Goal: Task Accomplishment & Management: Manage account settings

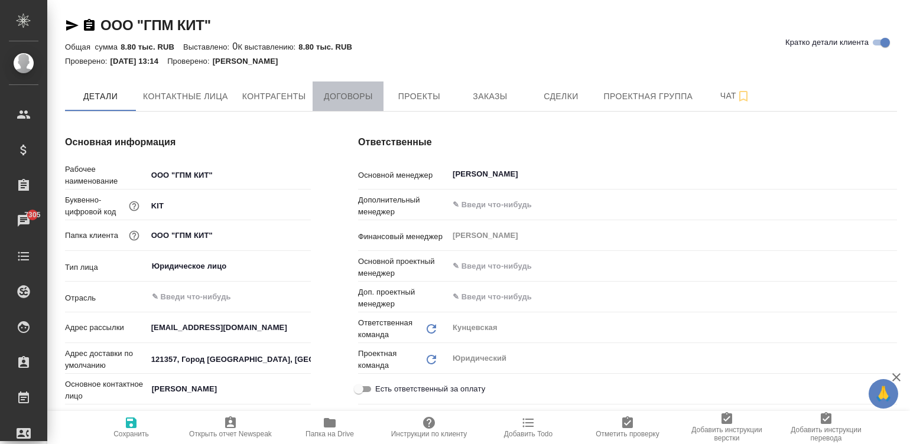
click at [338, 95] on span "Договоры" at bounding box center [348, 96] width 57 height 15
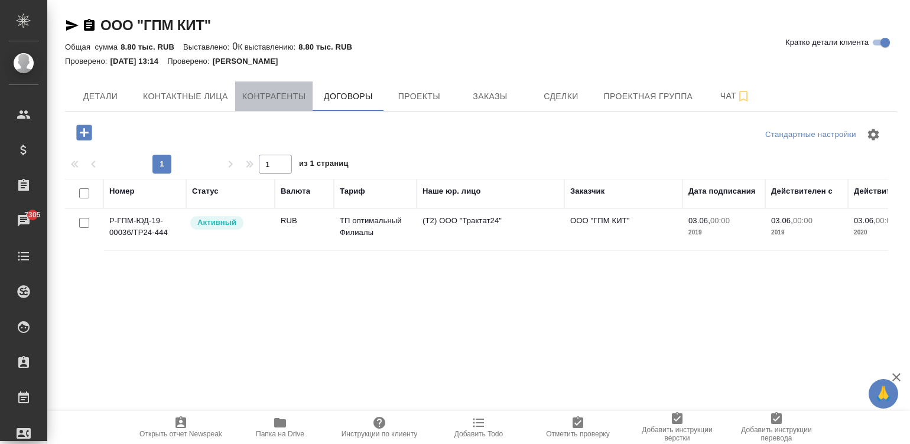
click at [276, 97] on span "Контрагенты" at bounding box center [274, 96] width 64 height 15
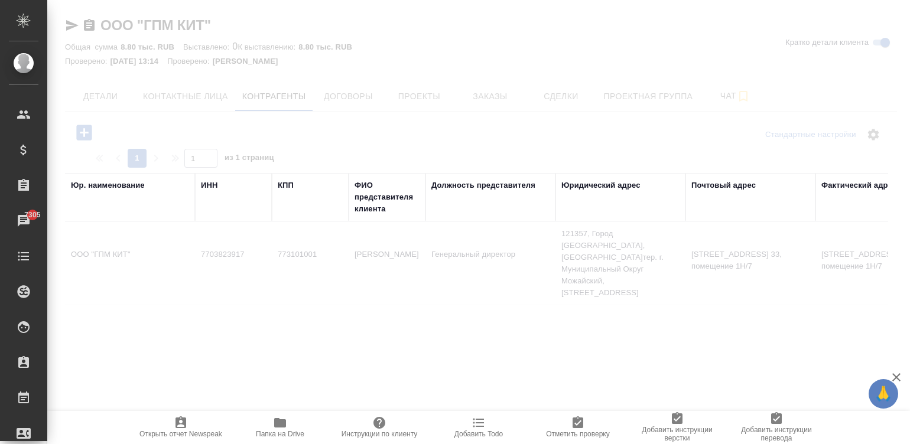
drag, startPoint x: 431, startPoint y: 297, endPoint x: 522, endPoint y: 297, distance: 90.4
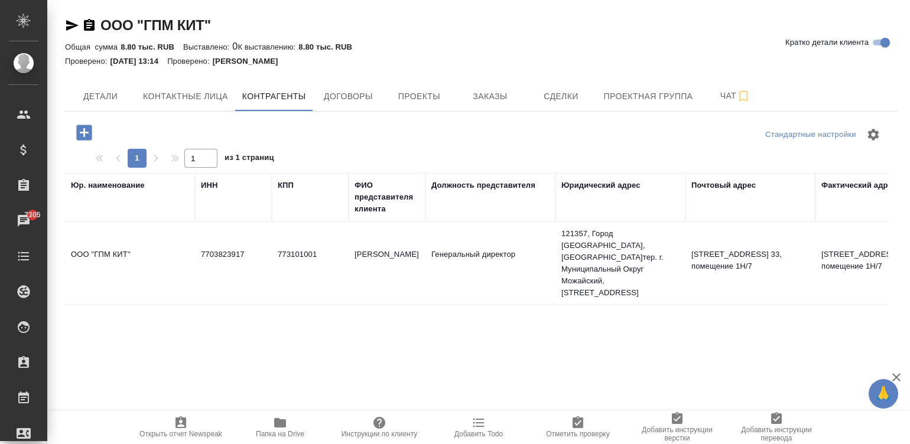
scroll to position [0, 719]
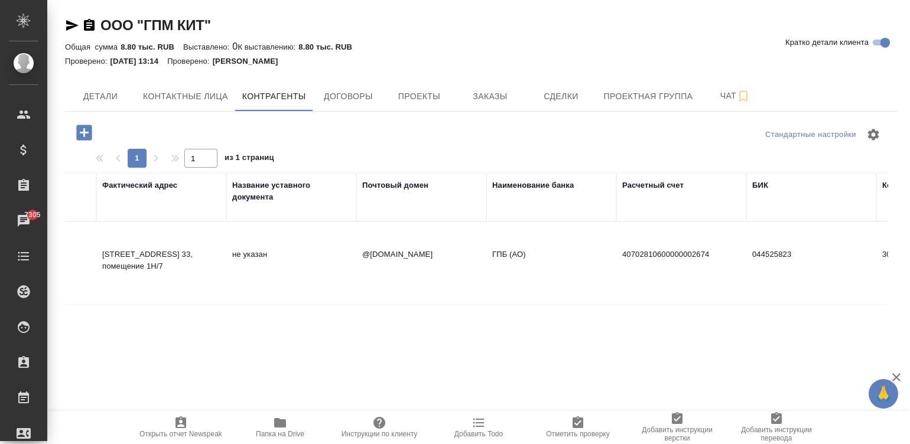
click at [297, 252] on td "не указан" at bounding box center [291, 263] width 130 height 41
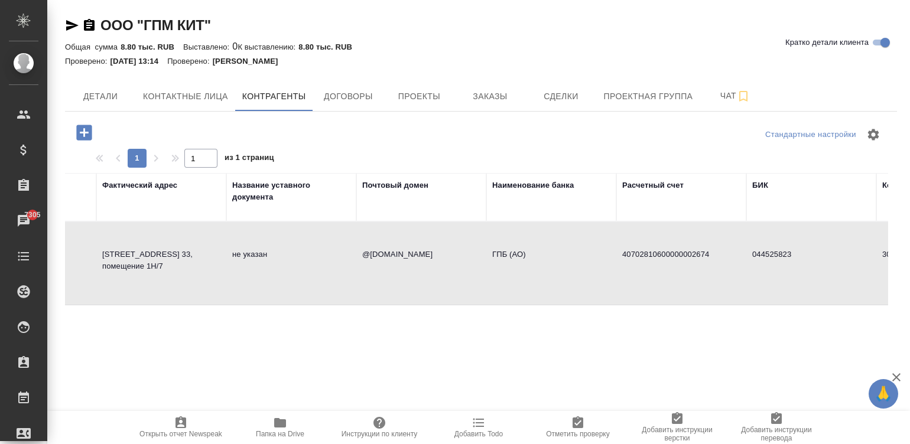
click at [297, 252] on td "не указан" at bounding box center [291, 263] width 130 height 41
type textarea "ООО "ГПМ КИТ""
type input "7703823917"
type input "773101001"
type input "Терешок Андрей Эдуардович"
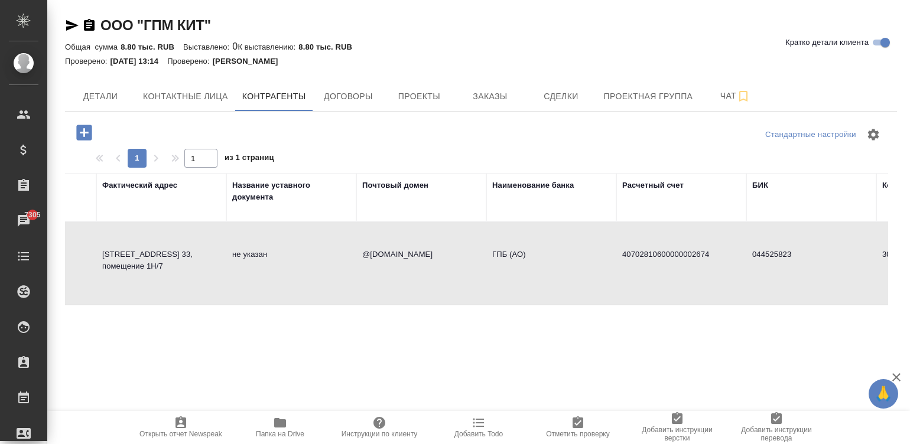
type input "Генеральный директор"
type textarea "121357, Город Москва, вн.тер. г. Муниципальный Округ Можайский, ул Верейская, д…"
type textarea "121357, г. Москва, вн.тер.г. муниципальный округ Можайский, ул. Верейская, д.29…"
type input "@gpm-kit.ru"
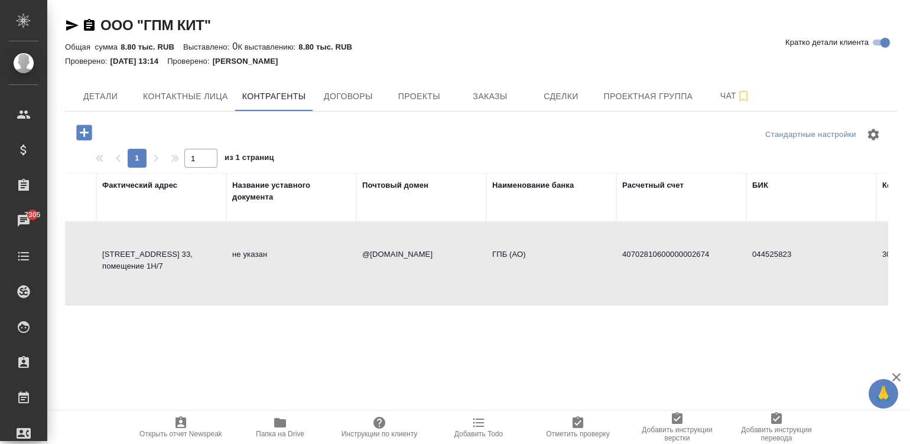
type input "ГПБ (АО)"
type input "40702810600000002674"
type input "044525823"
type input "30101810200000000823"
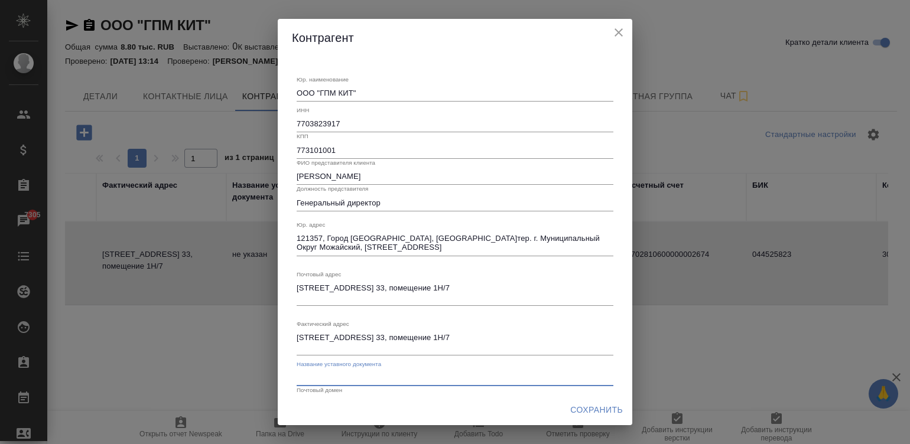
click at [388, 381] on input "text" at bounding box center [455, 378] width 317 height 17
type input "Устав"
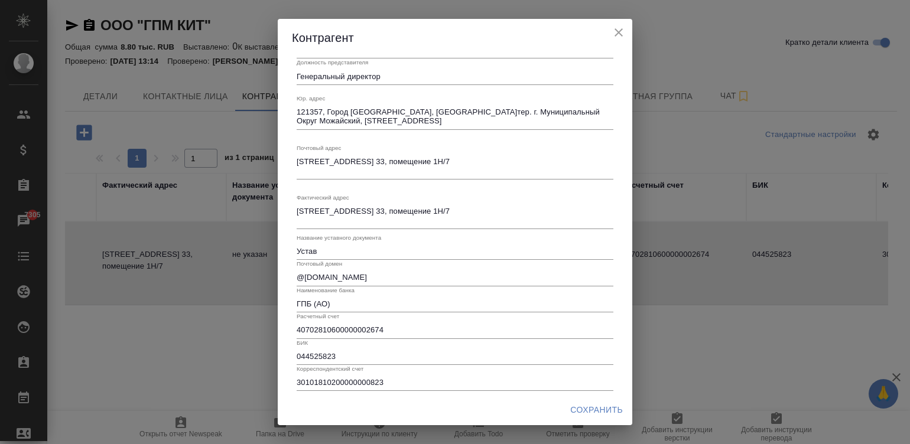
scroll to position [132, 0]
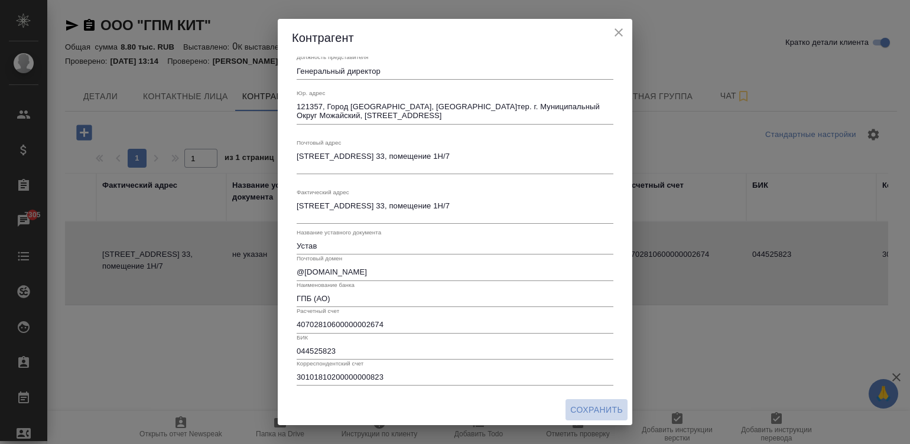
click at [604, 413] on span "Сохранить" at bounding box center [596, 410] width 53 height 15
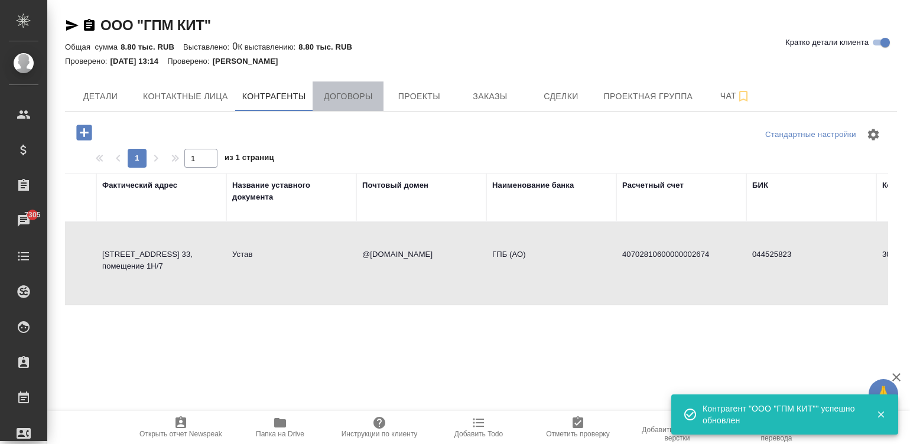
click at [356, 97] on span "Договоры" at bounding box center [348, 96] width 57 height 15
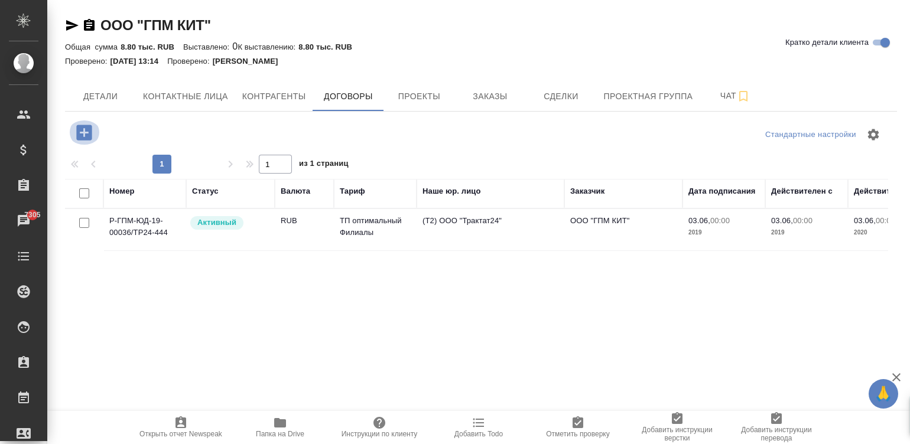
click at [86, 123] on icon "button" at bounding box center [84, 132] width 21 height 21
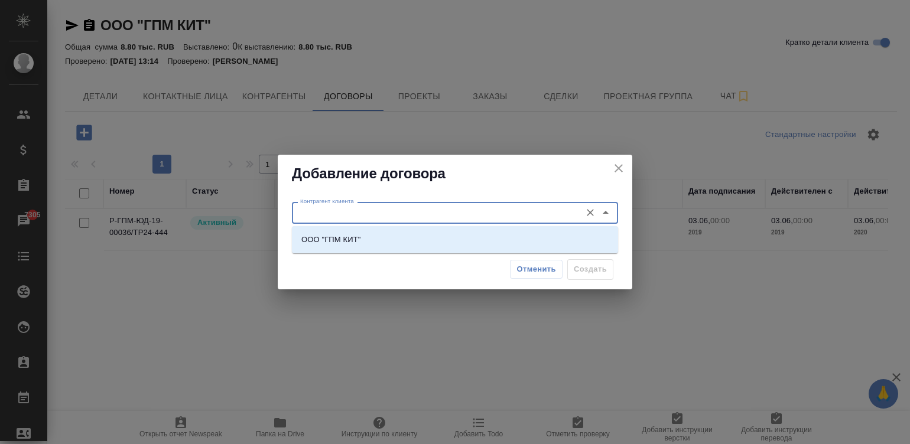
click at [369, 211] on input "Контрагент клиента" at bounding box center [434, 213] width 279 height 14
click at [333, 236] on p "ООО "ГПМ КИТ"" at bounding box center [330, 240] width 59 height 12
type input "ООО "ГПМ КИТ""
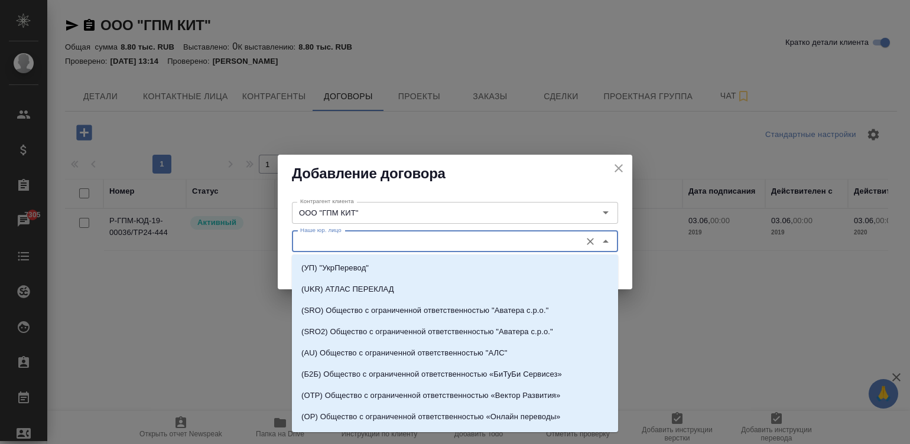
click at [347, 240] on input "Наше юр. лицо" at bounding box center [434, 242] width 279 height 14
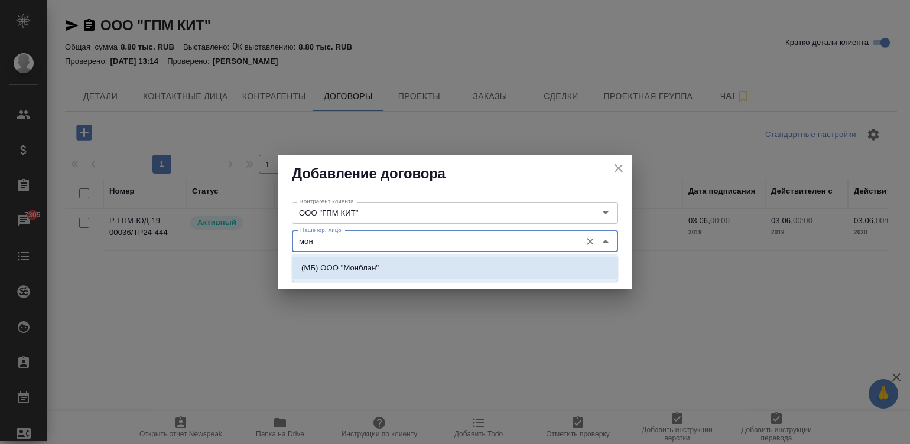
click at [407, 268] on li "(МБ) ООО "Монблан"" at bounding box center [455, 268] width 326 height 21
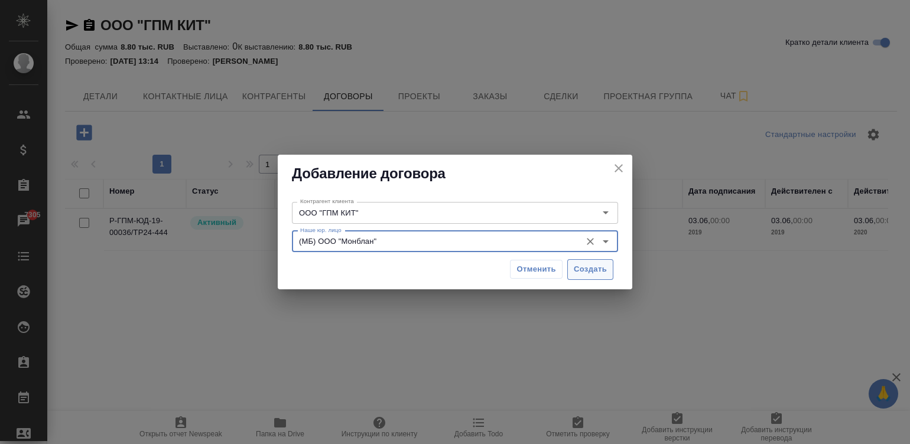
type input "(МБ) ООО "Монблан""
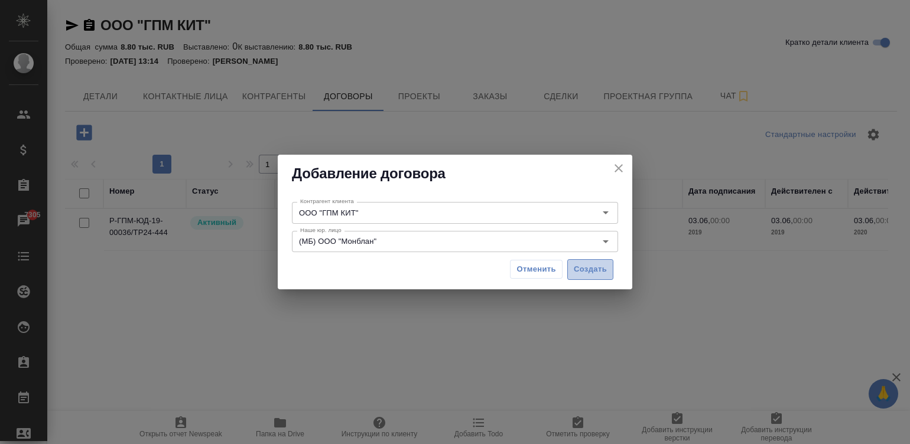
click at [596, 263] on span "Создать" at bounding box center [590, 270] width 33 height 14
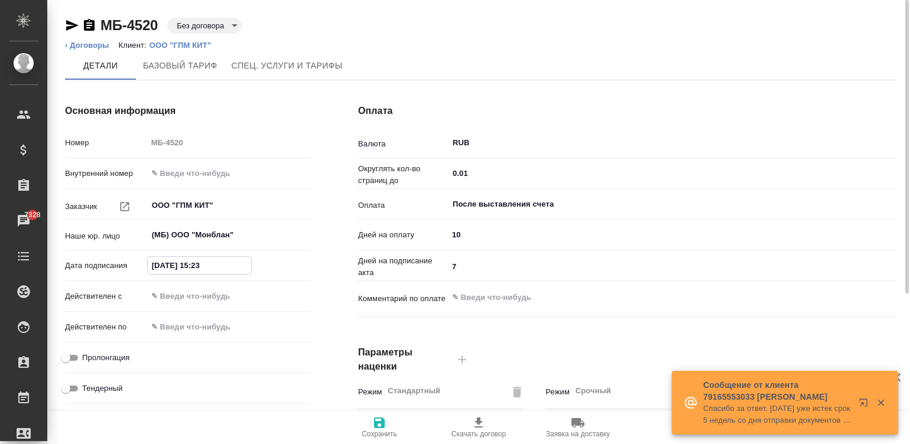
click at [231, 269] on input "10.09.2025 15:23" at bounding box center [199, 265] width 103 height 17
click at [263, 289] on div at bounding box center [229, 296] width 164 height 17
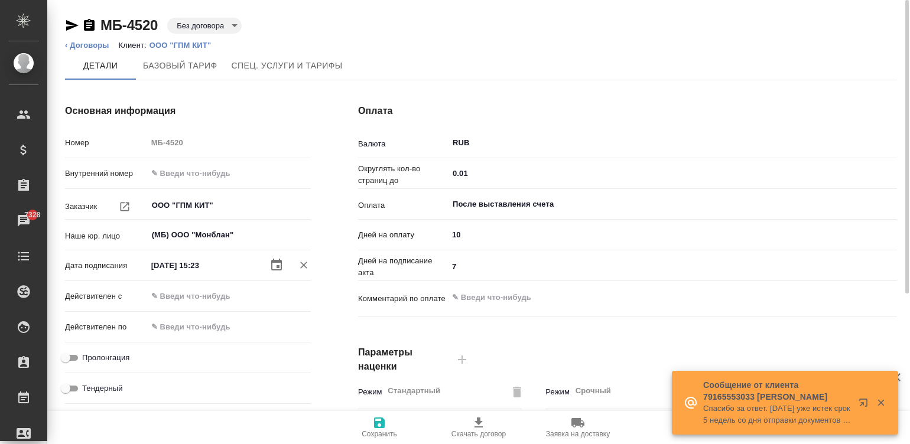
click at [263, 289] on div at bounding box center [229, 296] width 164 height 17
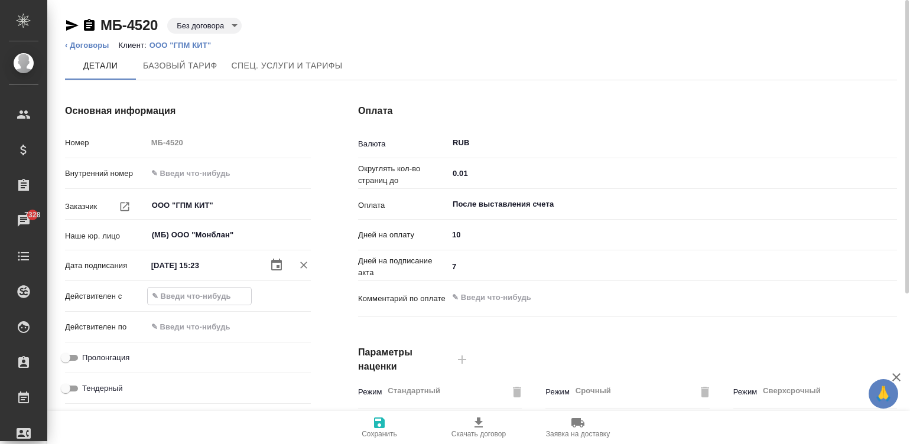
click at [201, 297] on input "text" at bounding box center [199, 296] width 103 height 17
paste input "10.09.2025 15:23"
type input "10.09.2025 15:23"
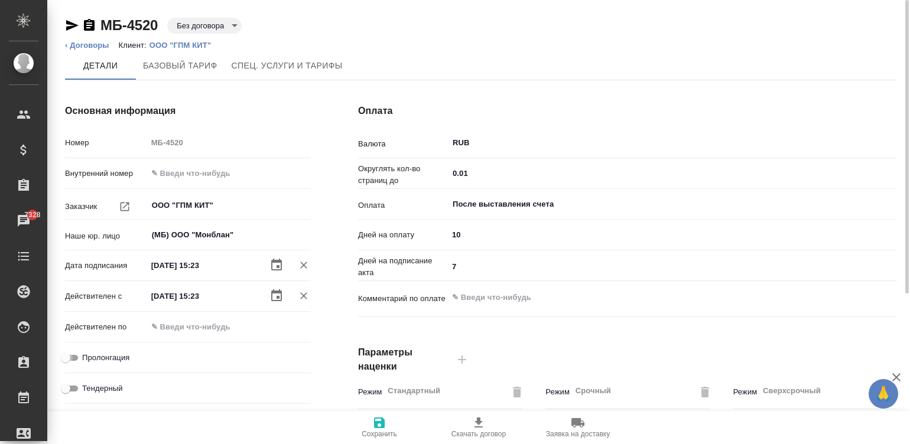
click at [76, 352] on input "Пролонгация" at bounding box center [65, 358] width 43 height 14
checkbox input "true"
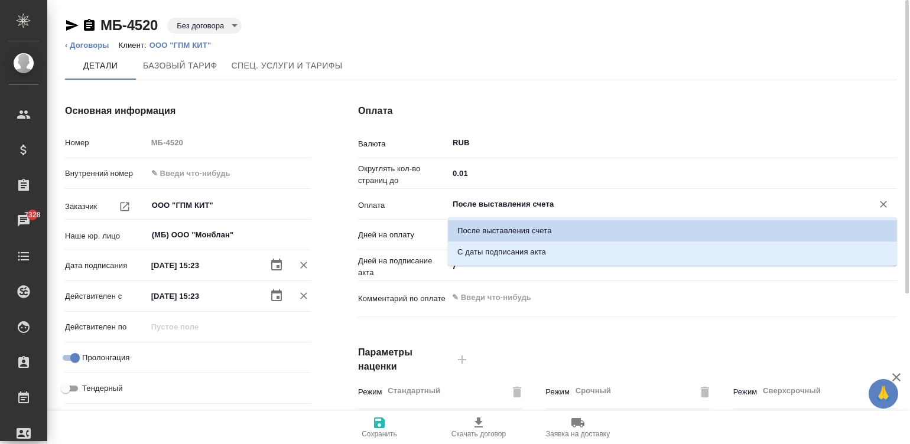
click at [520, 198] on input "После выставления счета" at bounding box center [652, 204] width 402 height 14
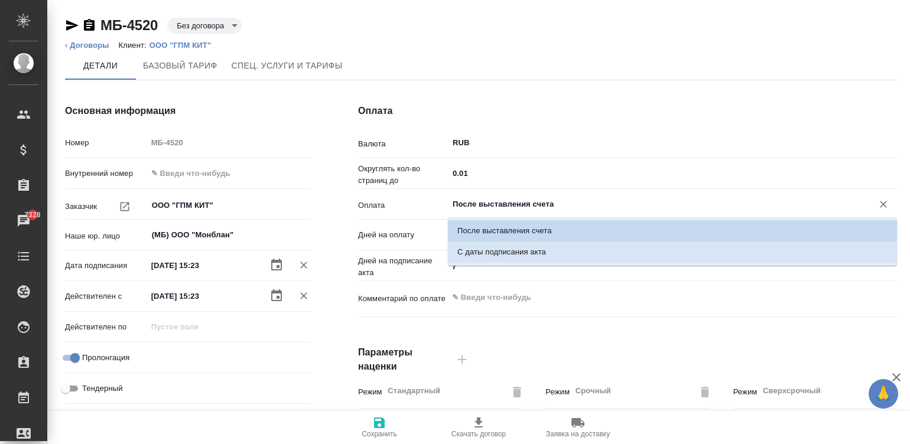
click at [545, 258] on li "С даты подписания акта" at bounding box center [672, 252] width 449 height 21
type input "С даты подписания акта"
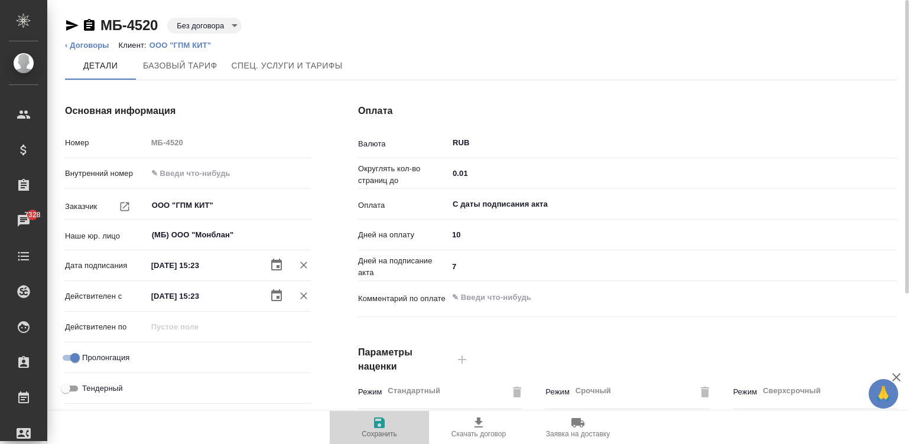
click at [376, 433] on span "Сохранить" at bounding box center [379, 434] width 35 height 8
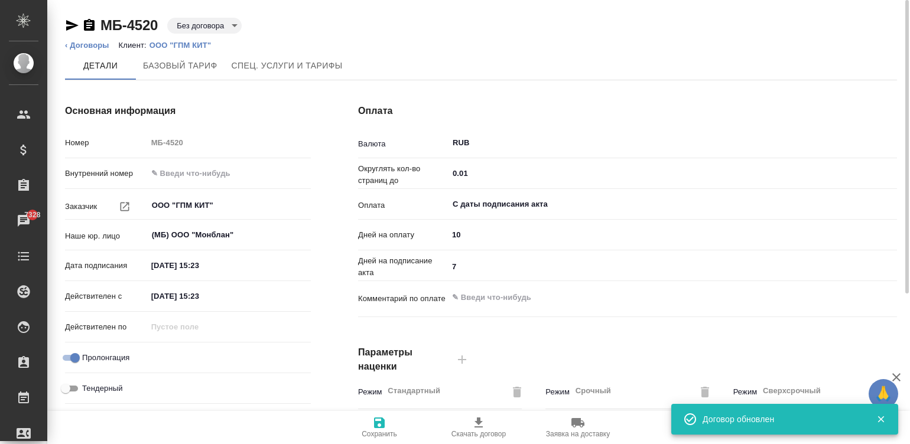
click at [201, 20] on body "🙏 .cls-1 fill:#fff; AWATERA Малинина Мария m.malinina Клиенты Спецификации Зака…" at bounding box center [455, 222] width 910 height 444
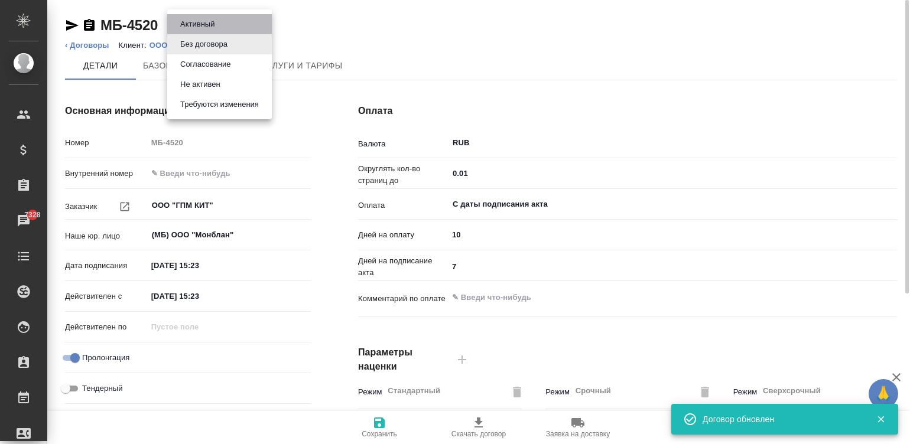
click at [201, 20] on button "Активный" at bounding box center [197, 24] width 41 height 13
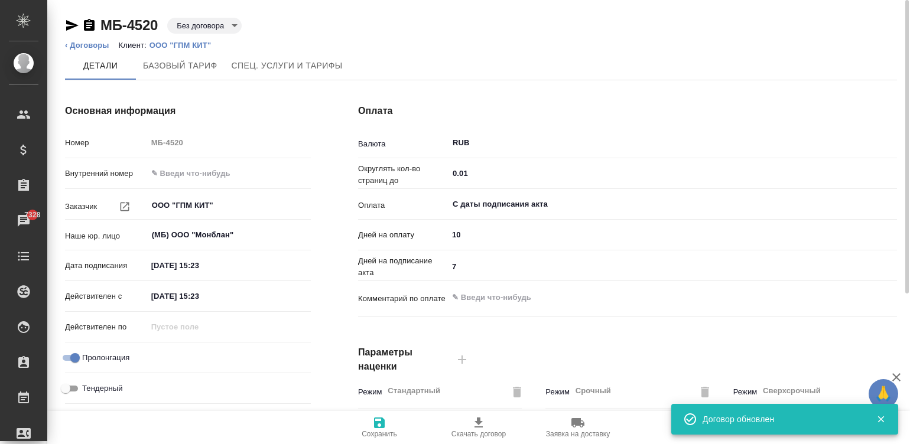
click at [201, 20] on body "🙏 .cls-1 fill:#fff; AWATERA Малинина Мария m.malinina Клиенты Спецификации Зака…" at bounding box center [455, 222] width 910 height 444
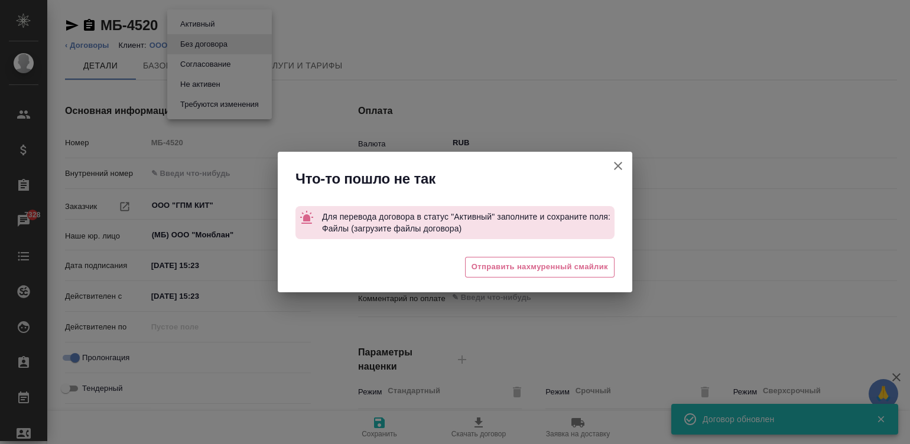
click at [220, 56] on div "Что-то пошло не так Для перевода договора в статус "Активный" заполните и сохра…" at bounding box center [455, 222] width 910 height 444
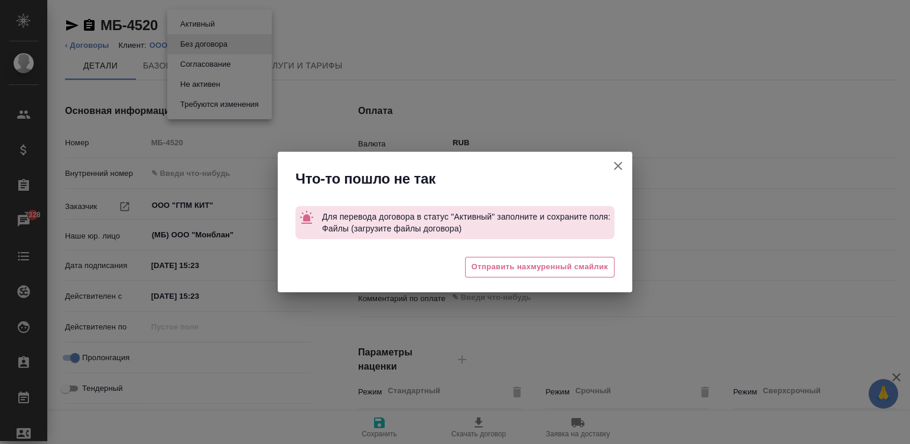
click at [230, 56] on div "Что-то пошло не так Для перевода договора в статус "Активный" заполните и сохра…" at bounding box center [455, 222] width 910 height 444
click at [614, 164] on icon "button" at bounding box center [618, 166] width 14 height 14
type textarea "x"
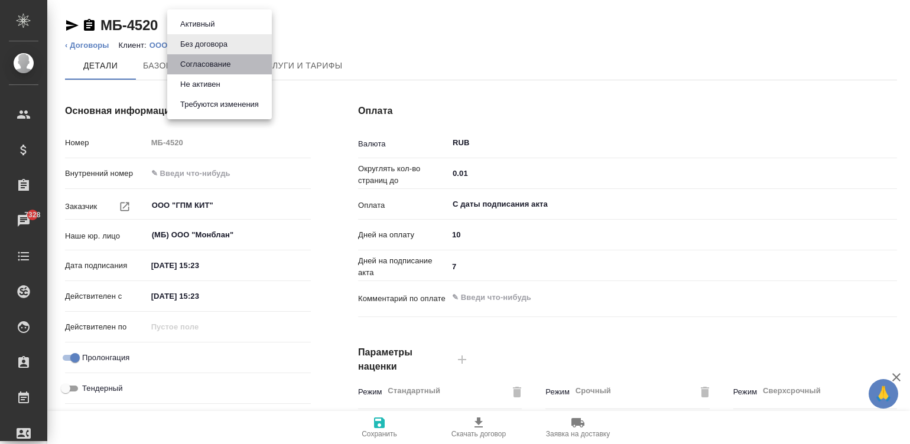
click at [209, 63] on button "Согласование" at bounding box center [205, 64] width 57 height 13
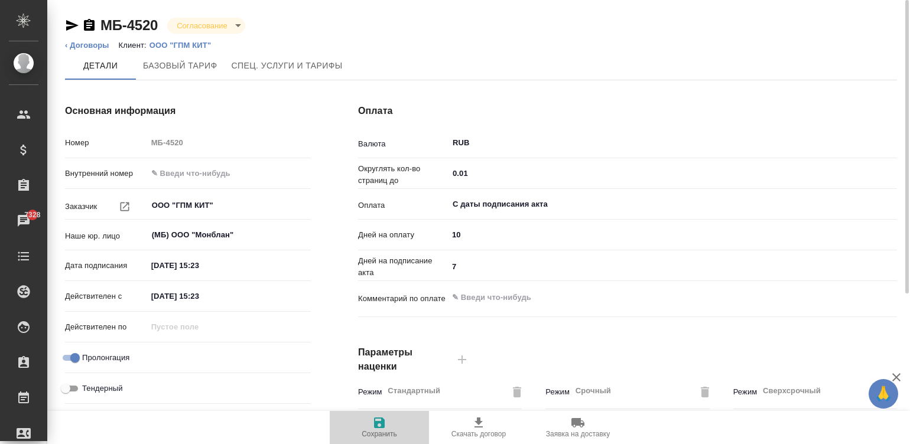
click at [376, 428] on icon "button" at bounding box center [379, 423] width 14 height 14
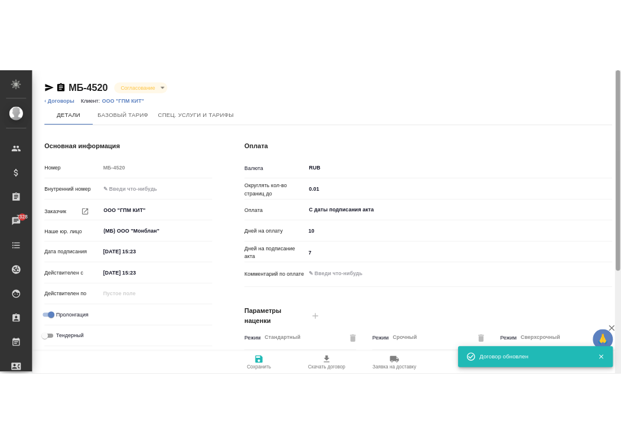
scroll to position [359, 0]
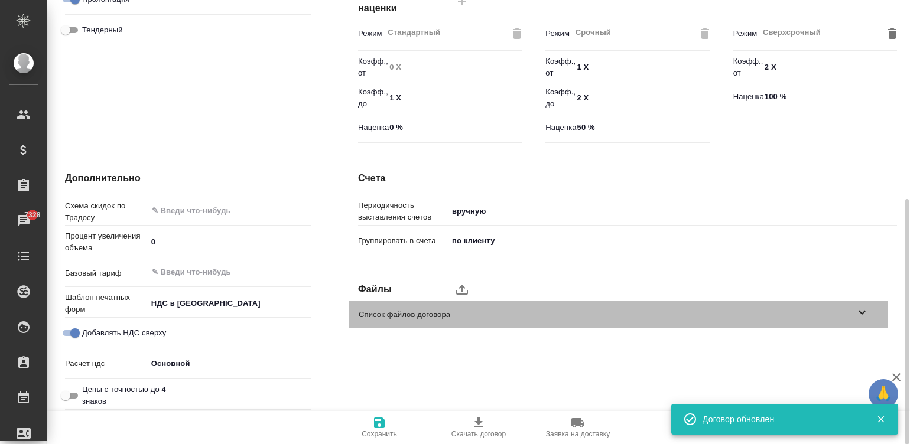
click at [834, 318] on span "Список файлов договора" at bounding box center [607, 315] width 496 height 12
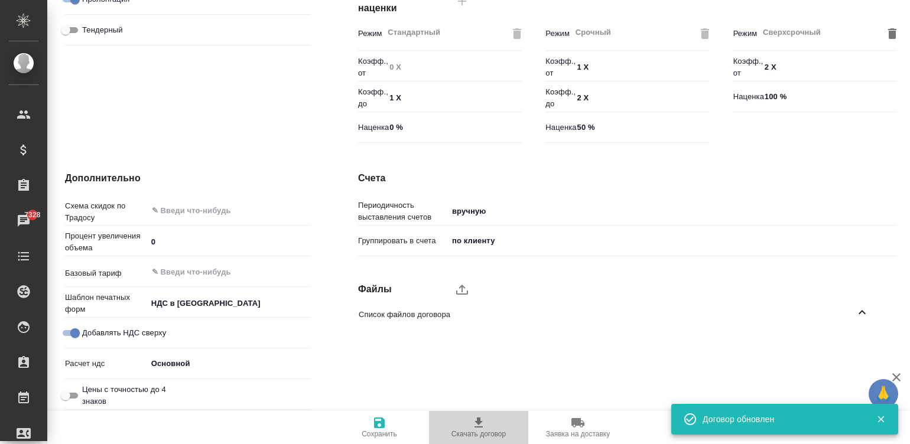
click at [477, 429] on icon "button" at bounding box center [478, 423] width 14 height 14
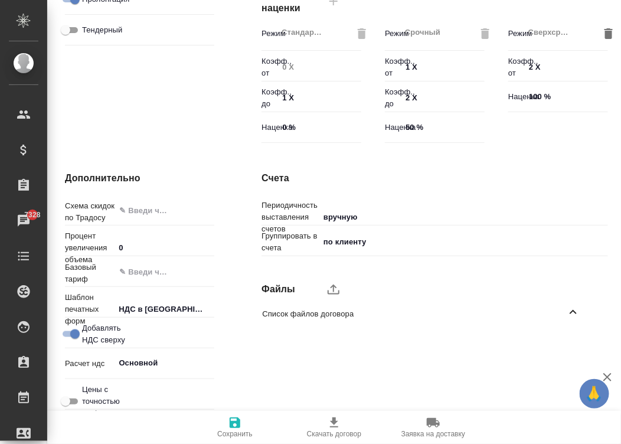
type textarea "x"
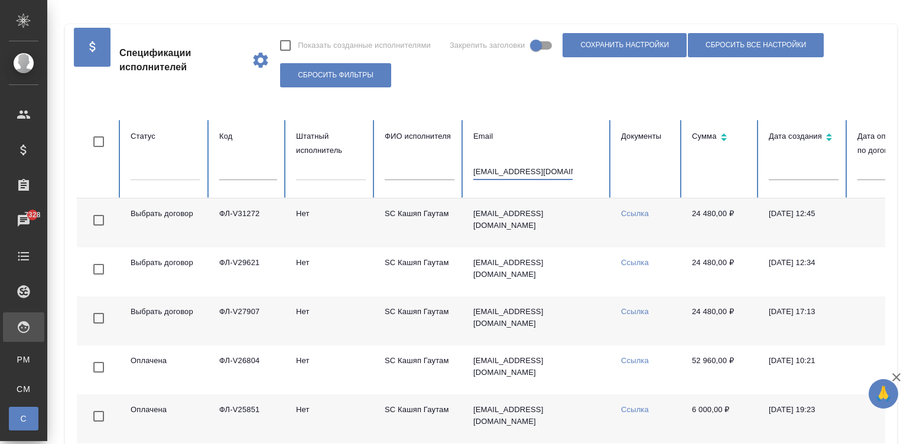
click at [477, 170] on input "[EMAIL_ADDRESS][DOMAIN_NAME]" at bounding box center [522, 172] width 99 height 17
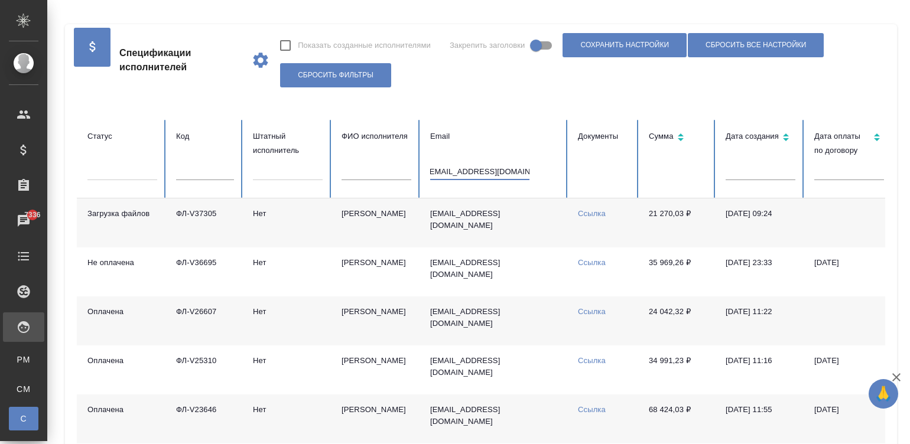
scroll to position [0, 5]
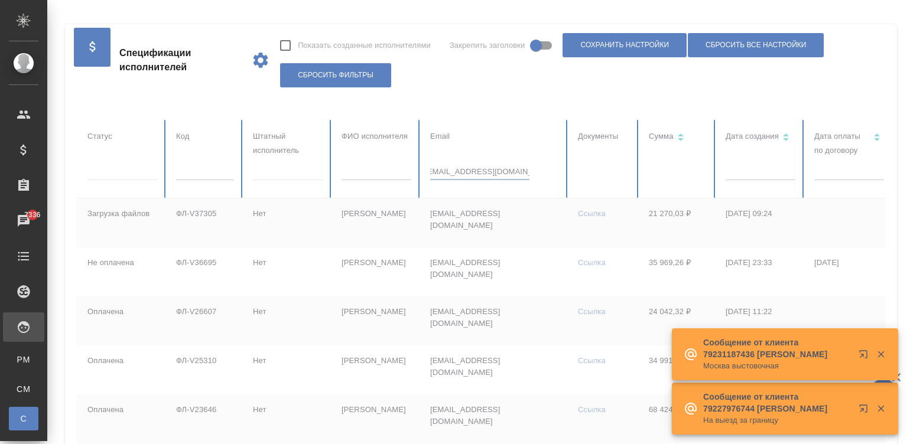
type input "[EMAIL_ADDRESS][DOMAIN_NAME]"
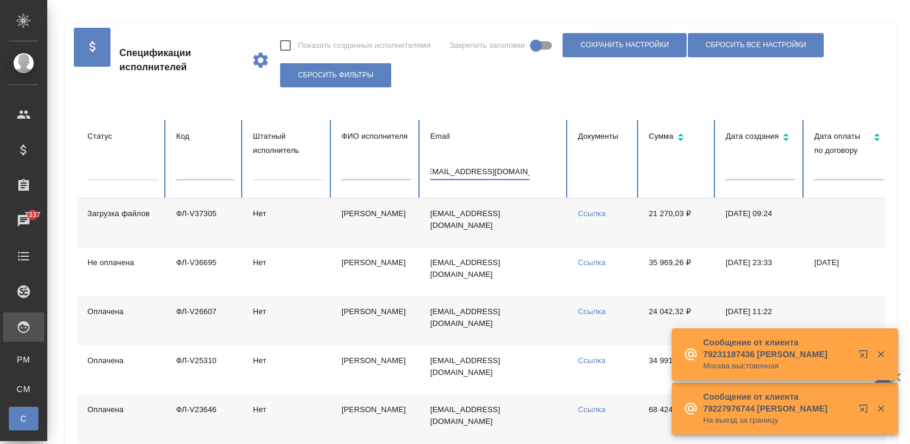
scroll to position [0, 0]
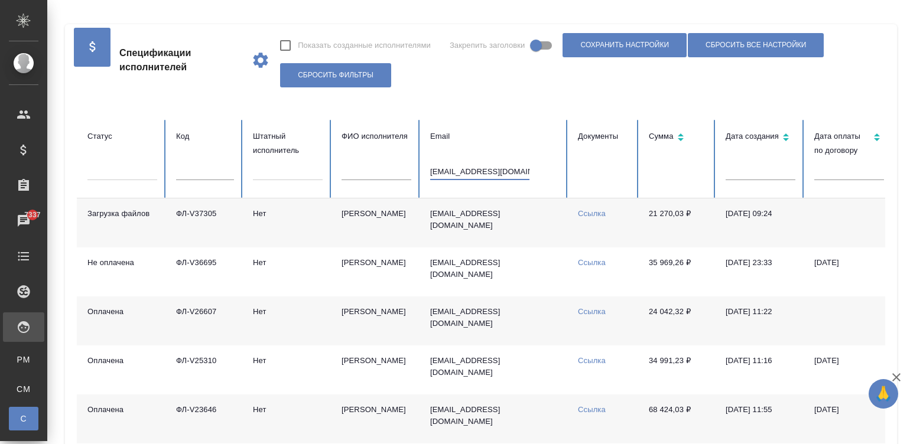
click at [480, 171] on input "perevod-best74@yandex.ru" at bounding box center [479, 172] width 99 height 17
click at [386, 230] on td "[PERSON_NAME]" at bounding box center [376, 222] width 89 height 49
